Goal: Task Accomplishment & Management: Manage account settings

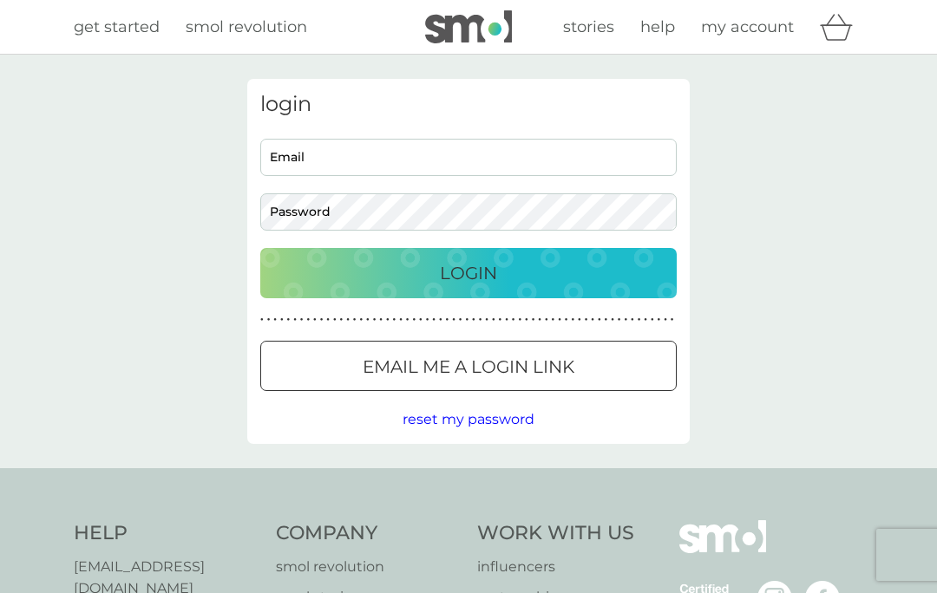
click at [331, 164] on input "Email" at bounding box center [468, 157] width 416 height 37
click at [307, 155] on input "Email" at bounding box center [468, 157] width 416 height 37
type input "[EMAIL_ADDRESS][DOMAIN_NAME]"
click at [468, 272] on button "Login" at bounding box center [468, 273] width 416 height 50
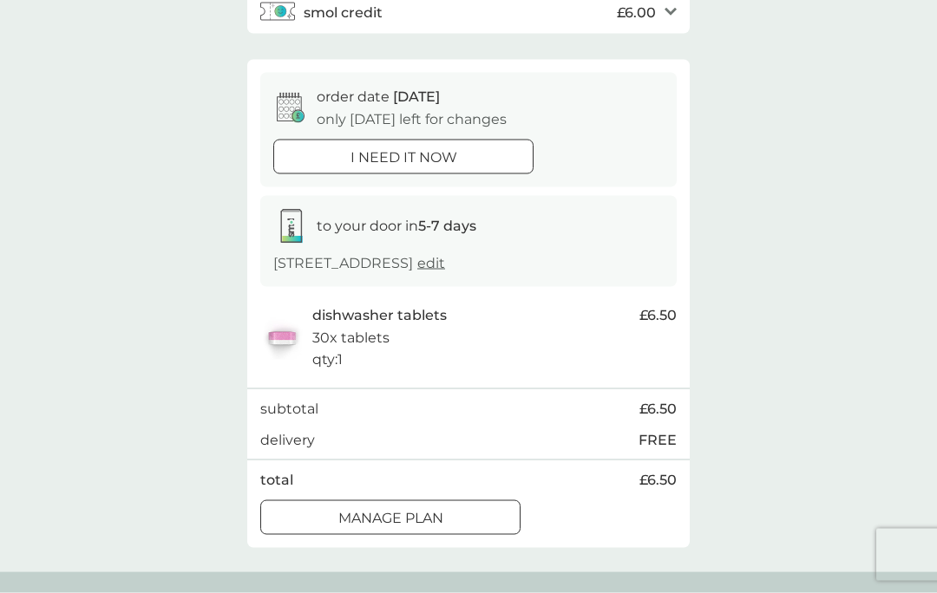
scroll to position [154, 0]
click at [428, 527] on p "Manage plan" at bounding box center [390, 517] width 105 height 23
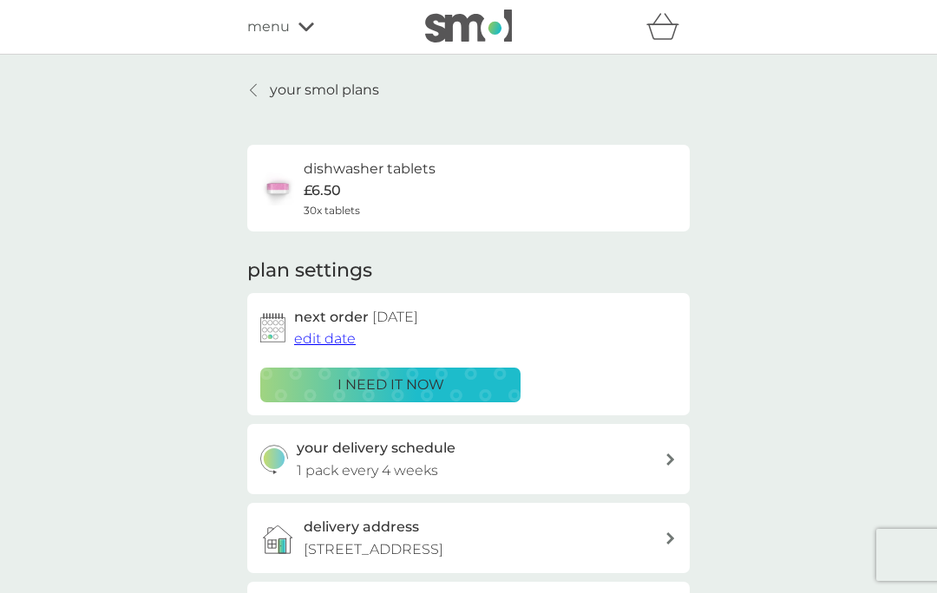
click at [263, 87] on link "your smol plans" at bounding box center [313, 90] width 132 height 23
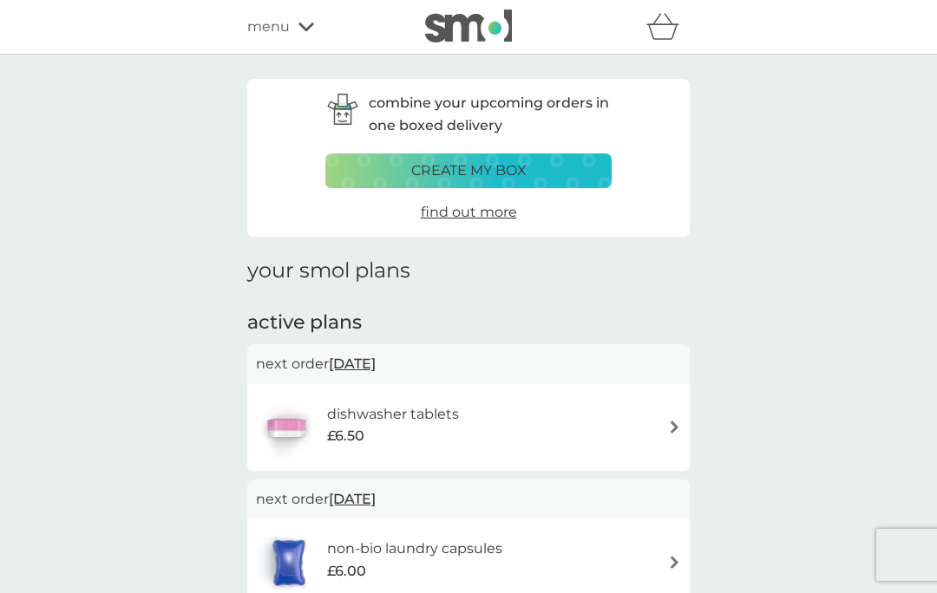
scroll to position [10, 0]
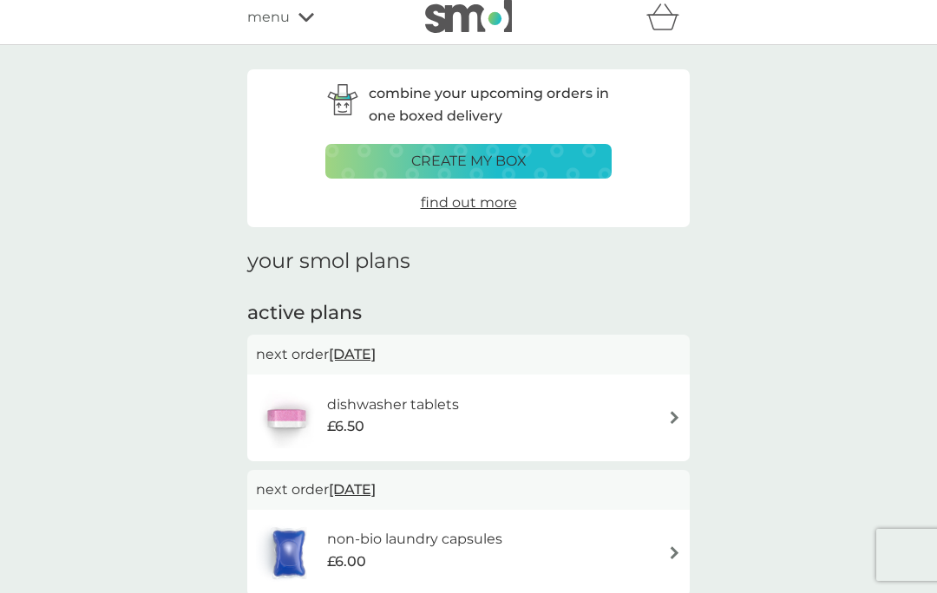
click at [673, 548] on img at bounding box center [674, 553] width 13 height 13
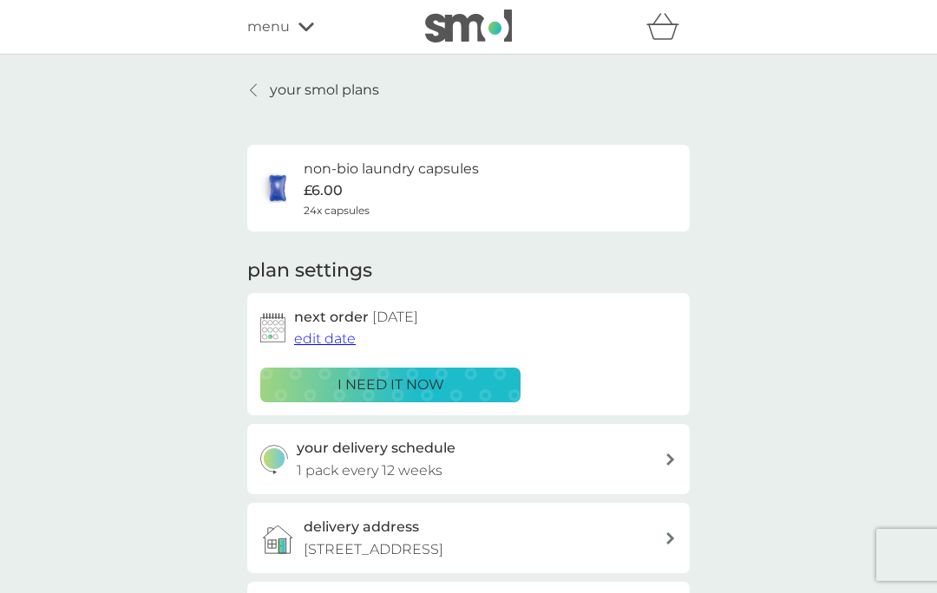
click at [321, 331] on span "edit date" at bounding box center [325, 339] width 62 height 16
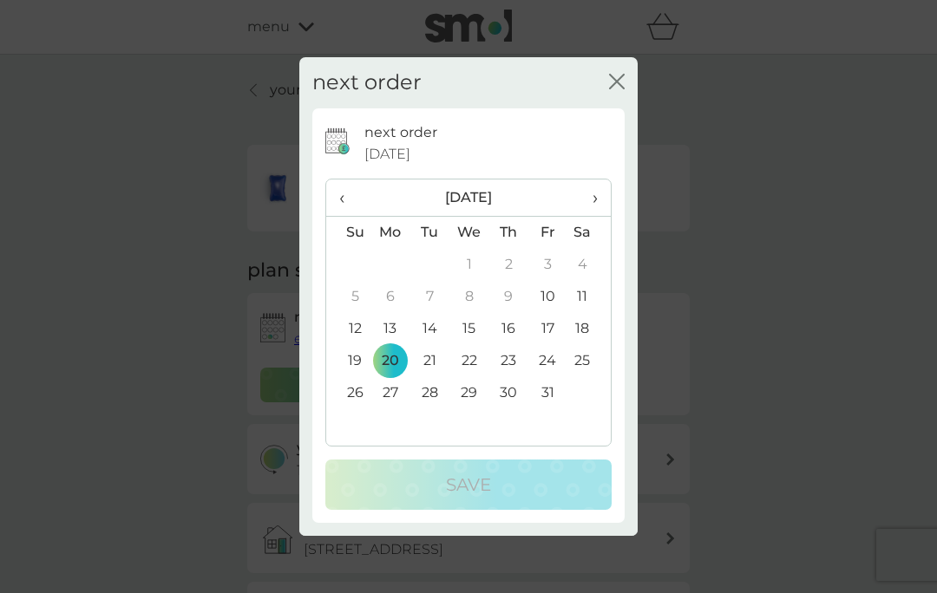
click at [554, 313] on td "10" at bounding box center [547, 297] width 39 height 32
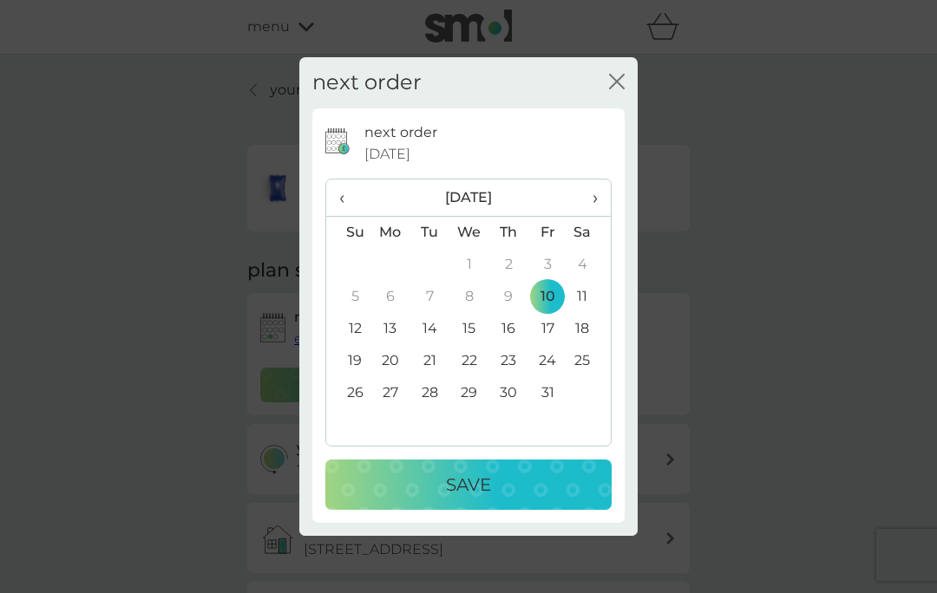
click at [494, 510] on button "Save" at bounding box center [468, 485] width 286 height 50
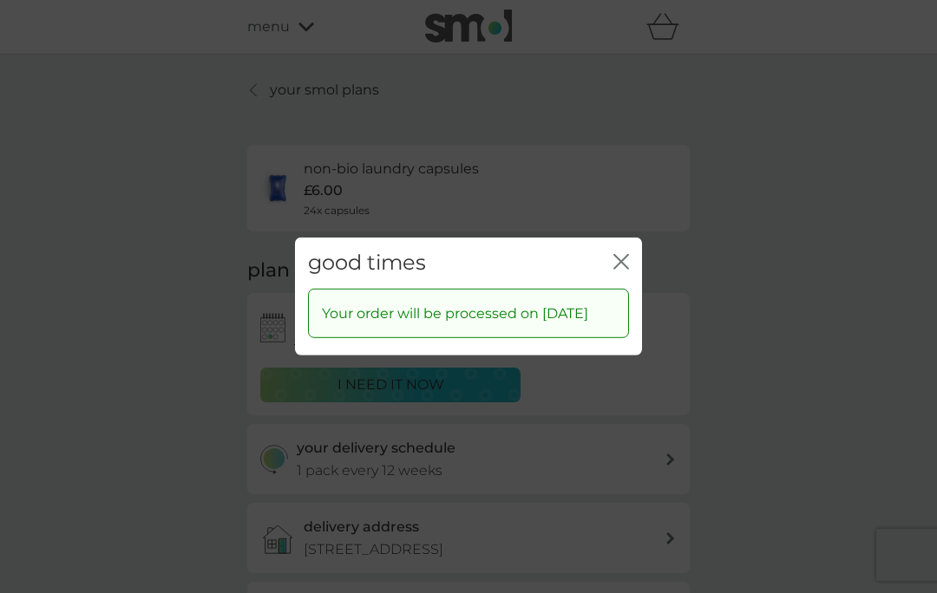
click at [620, 277] on div "good times close" at bounding box center [468, 263] width 347 height 51
click at [632, 286] on div "good times close" at bounding box center [468, 263] width 347 height 51
click at [744, 307] on div "good times close Your order will be processed on 10 Oct 2025" at bounding box center [468, 296] width 937 height 593
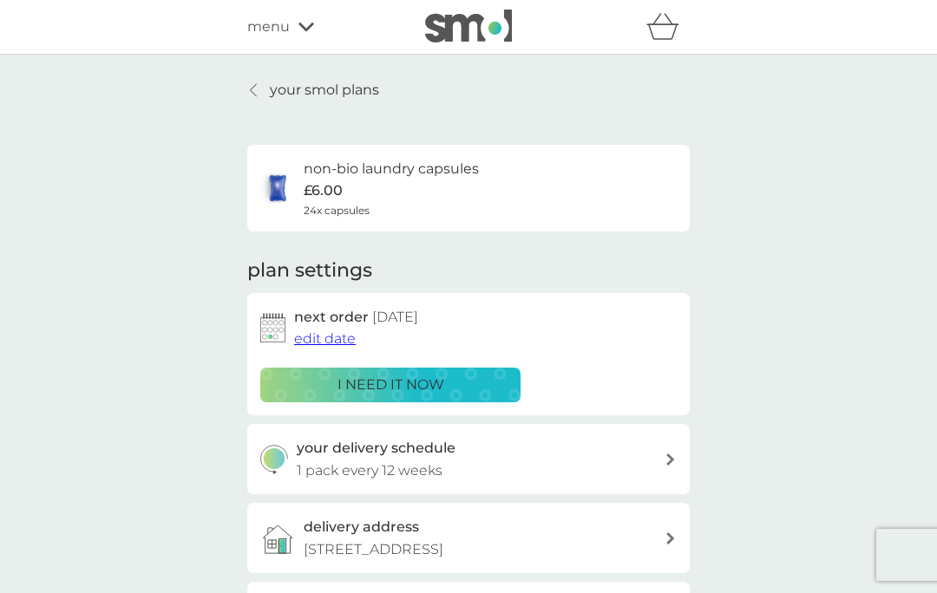
click at [671, 455] on icon at bounding box center [670, 460] width 8 height 12
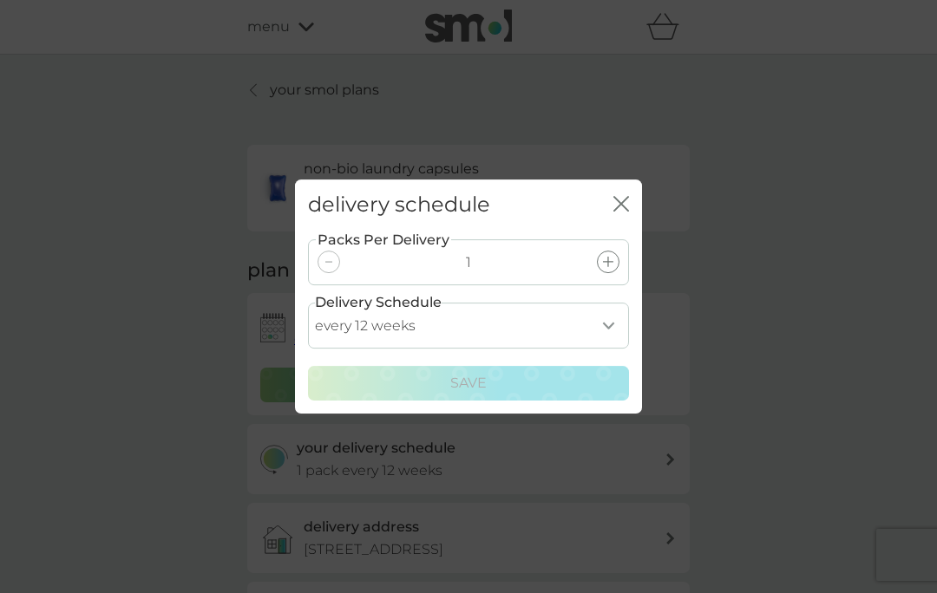
click at [611, 349] on select "every 1 week every 2 weeks every 3 weeks every 4 weeks every 5 weeks every 6 we…" at bounding box center [468, 326] width 321 height 46
select select "70"
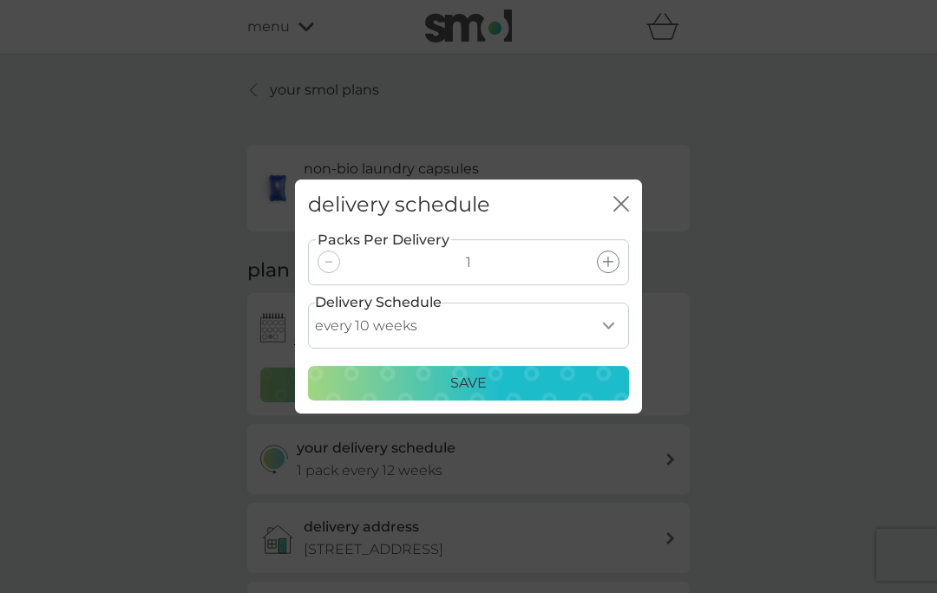
click at [475, 401] on button "Save" at bounding box center [468, 383] width 321 height 35
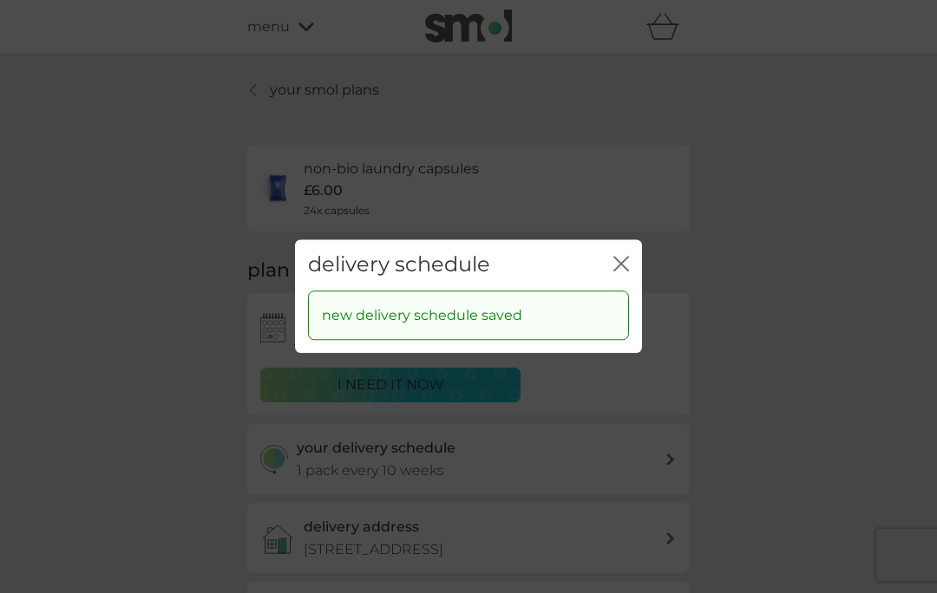
click at [626, 272] on icon "close" at bounding box center [621, 264] width 16 height 16
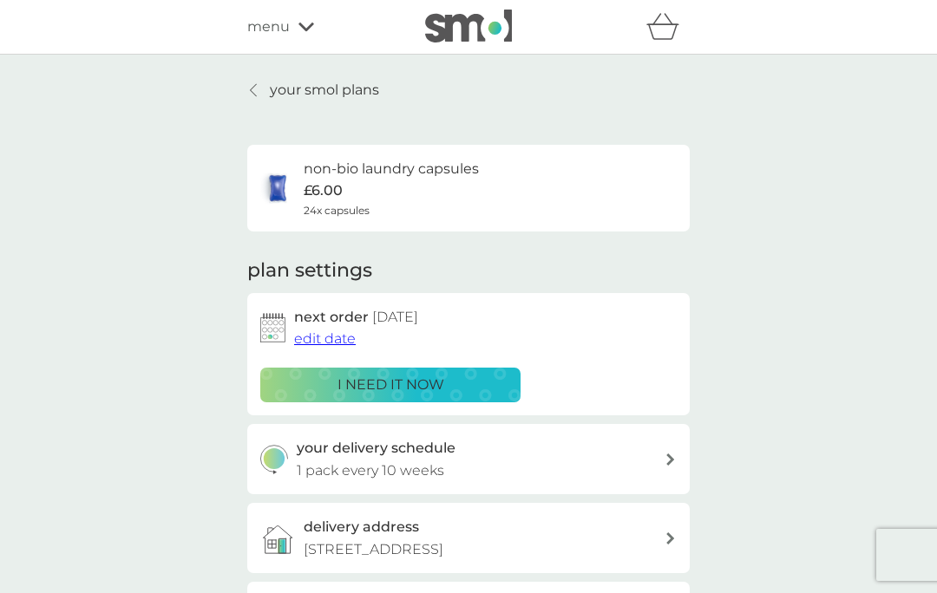
click at [249, 90] on div at bounding box center [254, 90] width 12 height 14
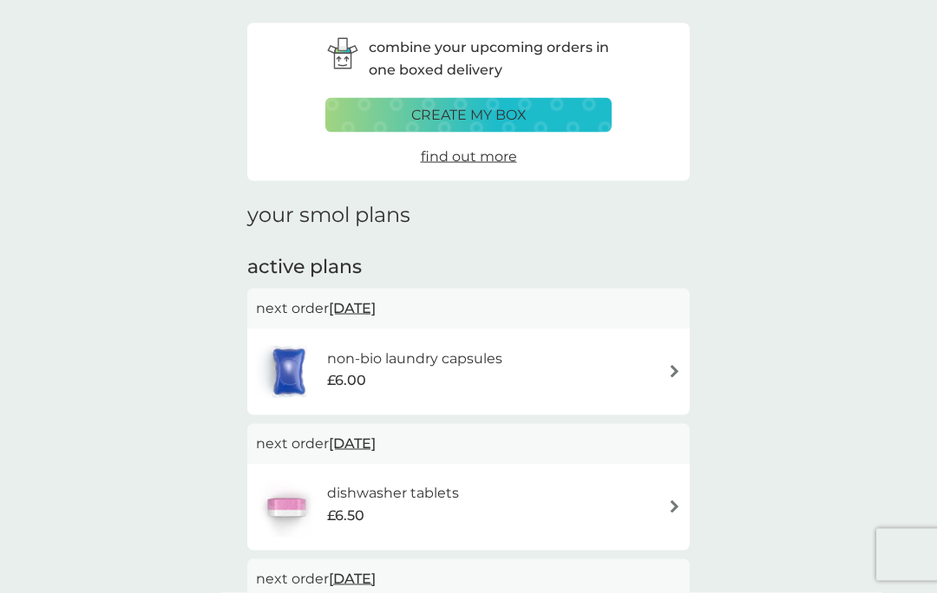
scroll to position [74, 0]
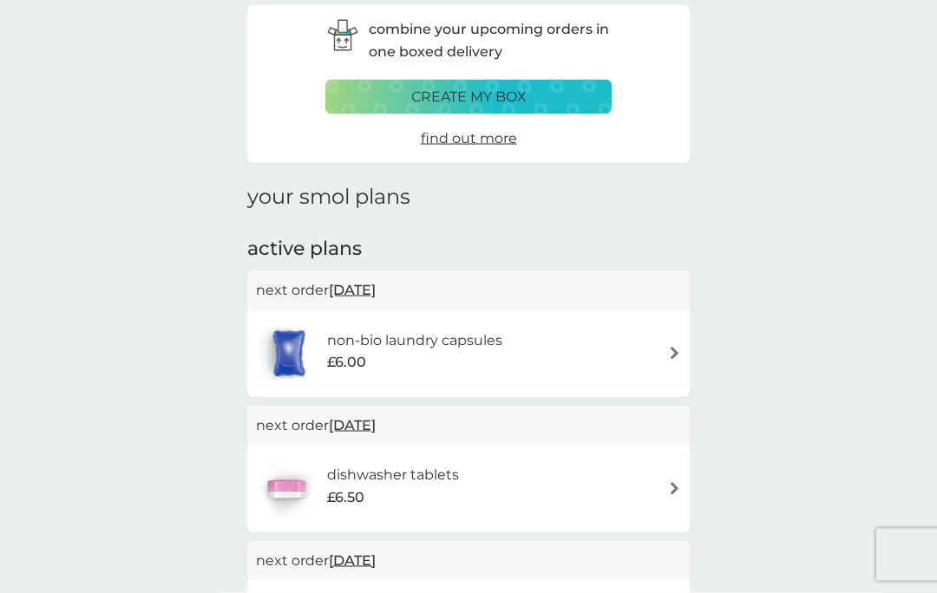
click at [671, 489] on img at bounding box center [674, 488] width 13 height 13
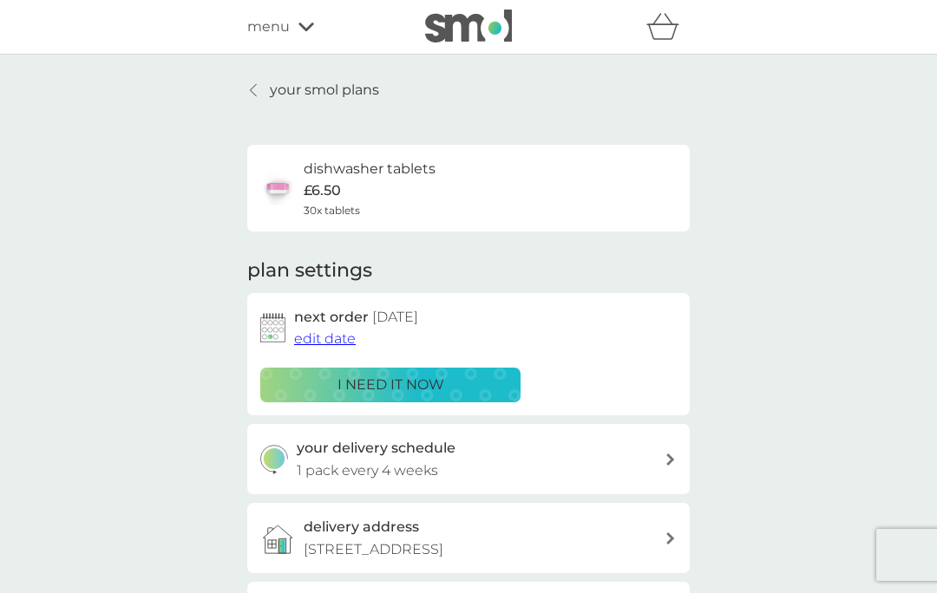
click at [328, 182] on p "£6.50" at bounding box center [322, 191] width 37 height 23
click at [325, 333] on span "edit date" at bounding box center [325, 339] width 62 height 16
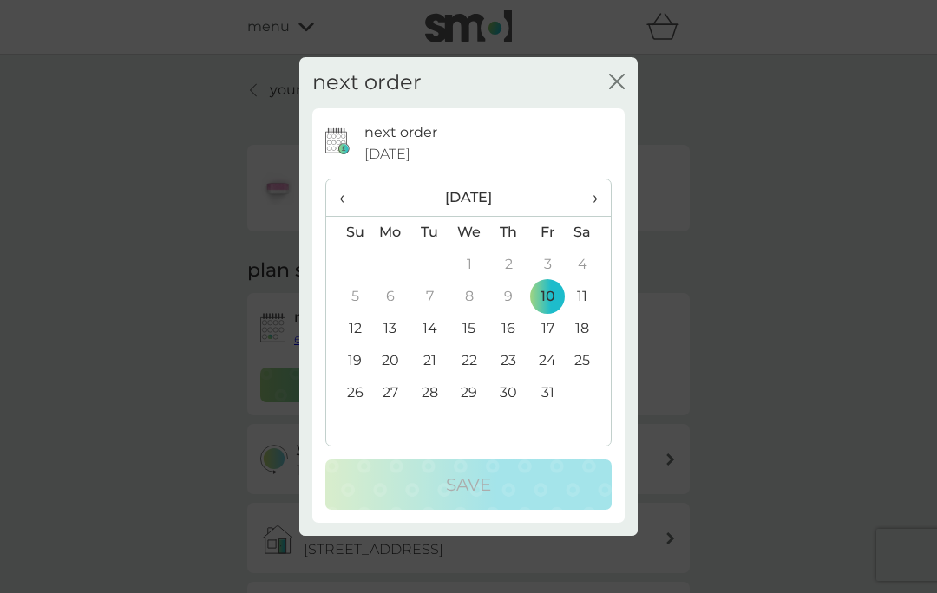
click at [624, 89] on icon "close" at bounding box center [617, 82] width 16 height 16
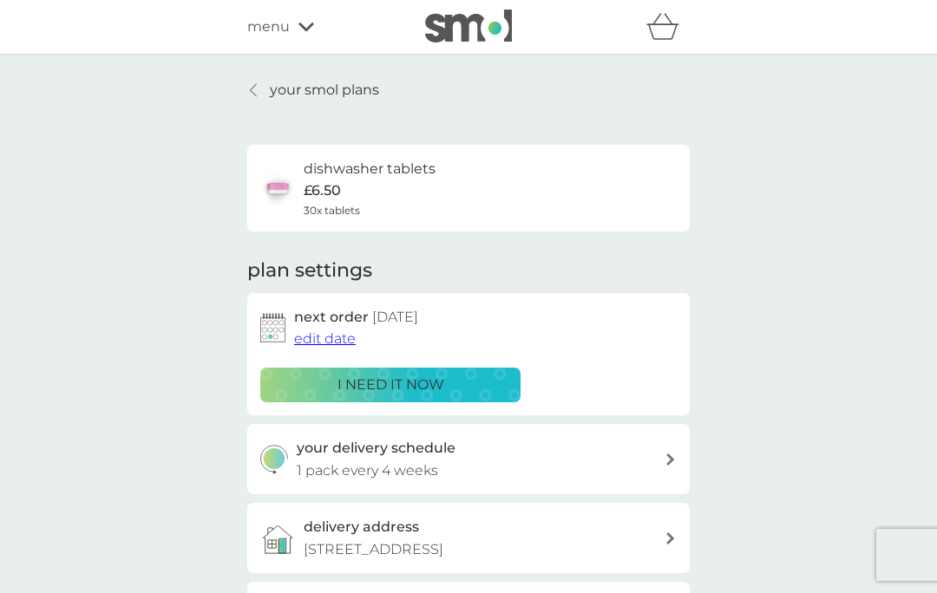
click at [305, 28] on icon at bounding box center [306, 27] width 16 height 10
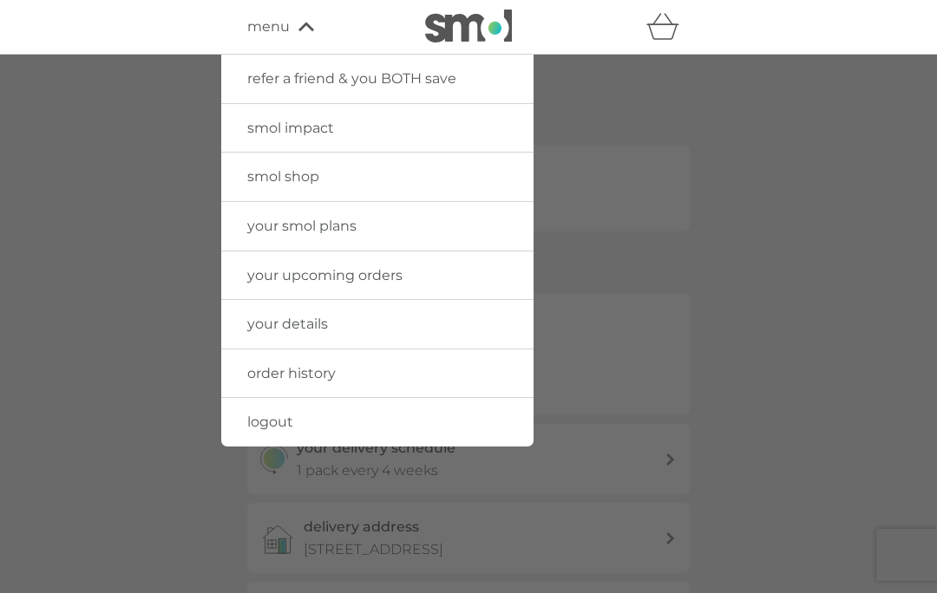
click at [277, 424] on span "logout" at bounding box center [270, 422] width 46 height 16
